Goal: Check status: Verify the current state of an ongoing process or item

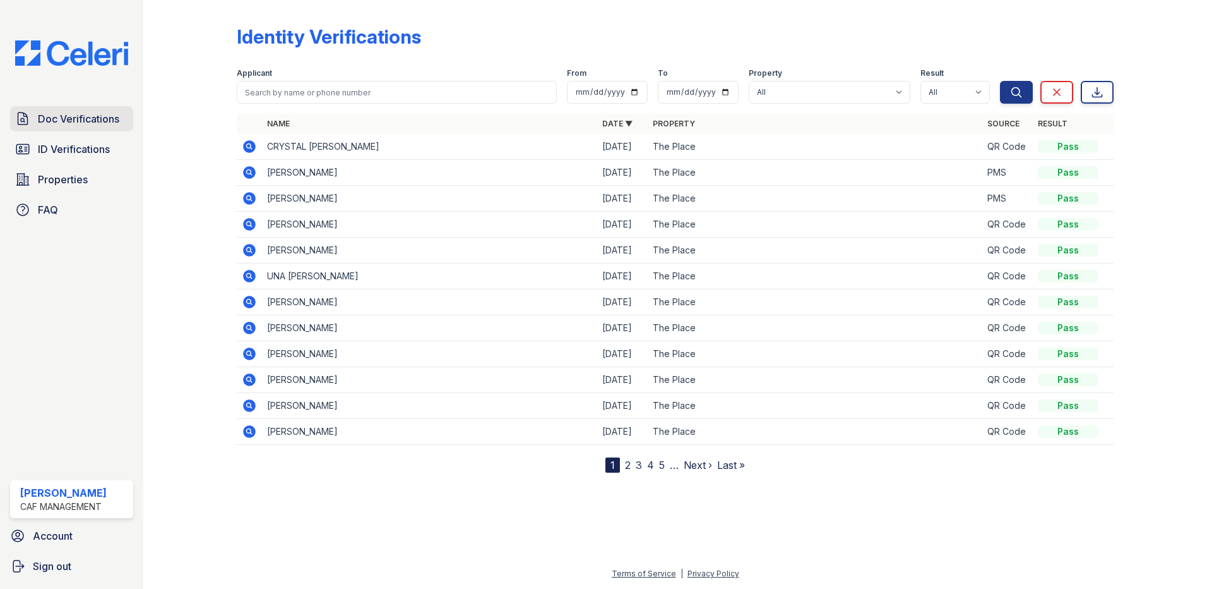
click at [73, 118] on span "Doc Verifications" at bounding box center [78, 118] width 81 height 15
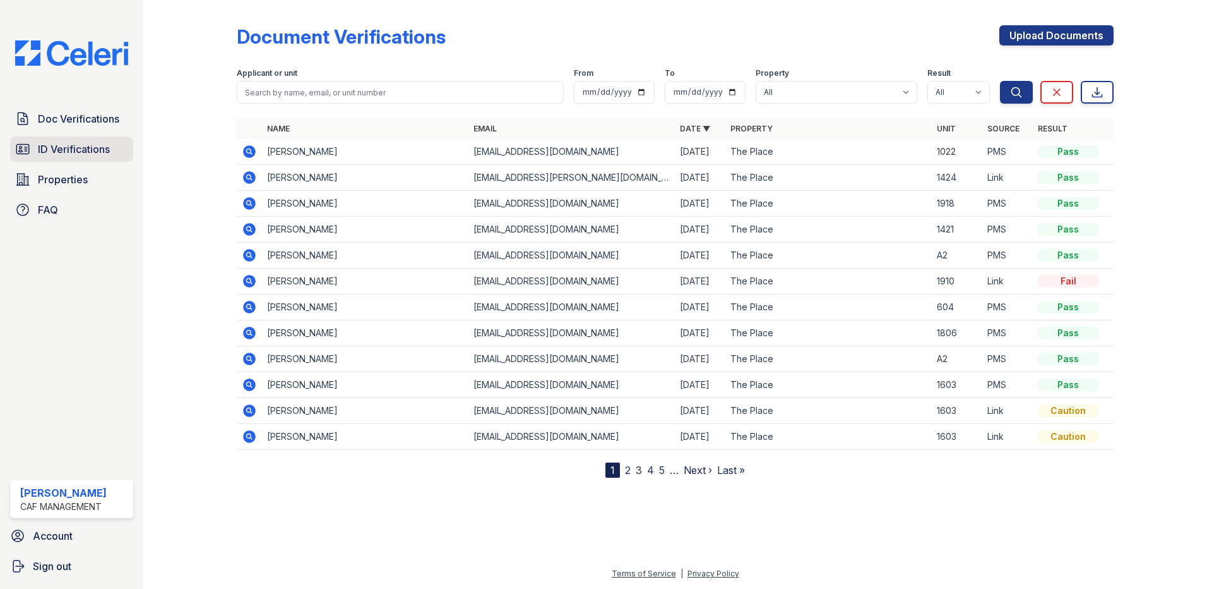
click at [71, 151] on span "ID Verifications" at bounding box center [74, 148] width 72 height 15
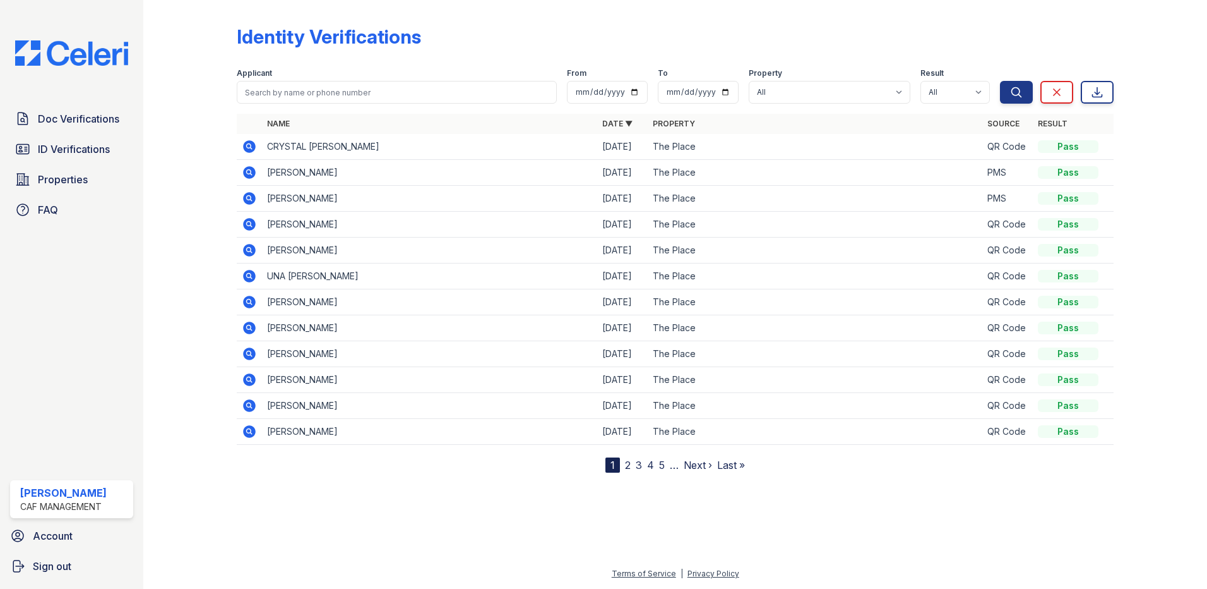
click at [52, 163] on div "Doc Verifications ID Verifications Properties FAQ" at bounding box center [71, 164] width 133 height 116
click at [60, 148] on span "ID Verifications" at bounding box center [74, 148] width 72 height 15
click at [247, 148] on icon at bounding box center [249, 146] width 13 height 13
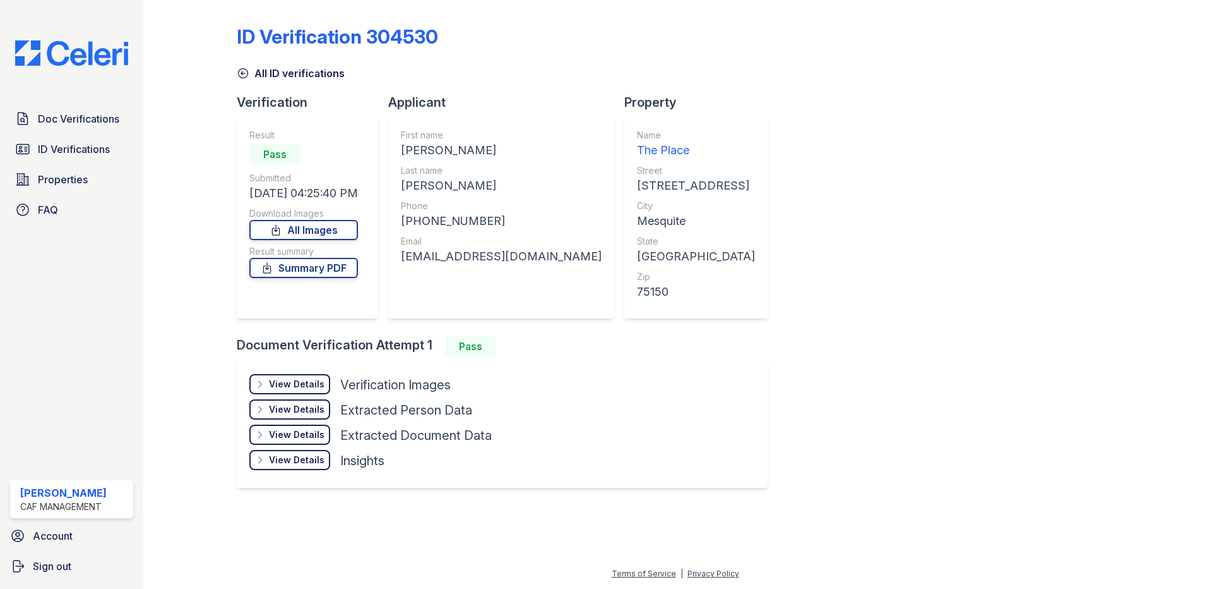
click at [269, 385] on div "View Details Details" at bounding box center [289, 384] width 81 height 20
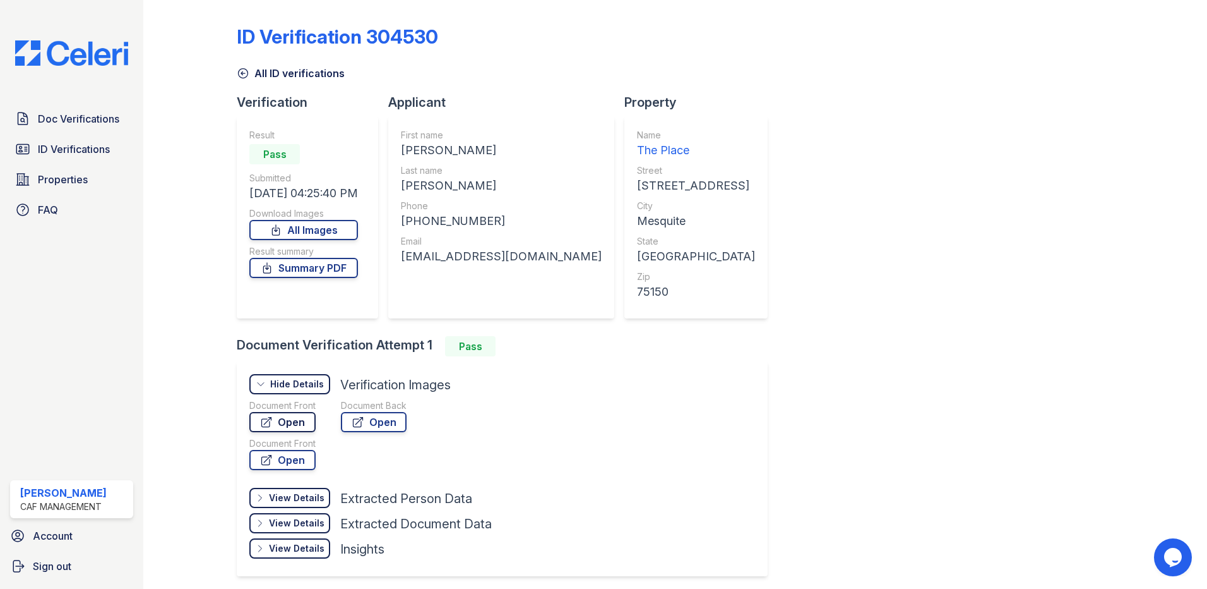
click at [283, 423] on link "Open" at bounding box center [282, 422] width 66 height 20
